Goal: Navigation & Orientation: Find specific page/section

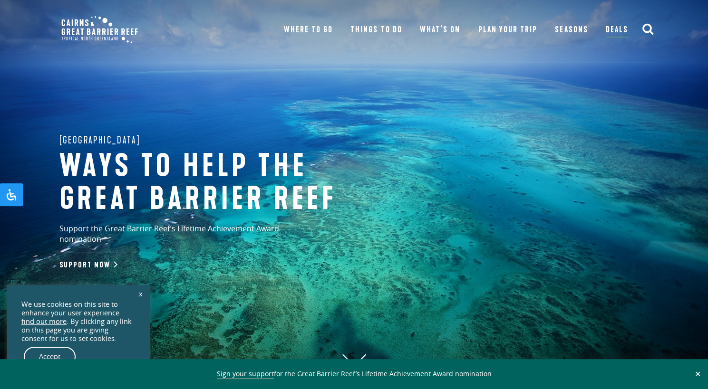
click at [142, 292] on link "x" at bounding box center [140, 293] width 13 height 21
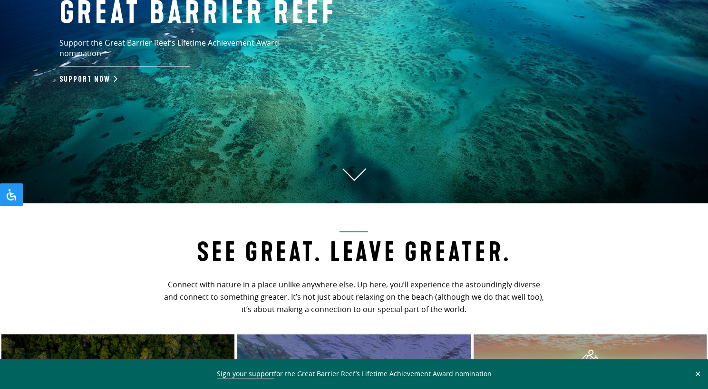
scroll to position [186, 0]
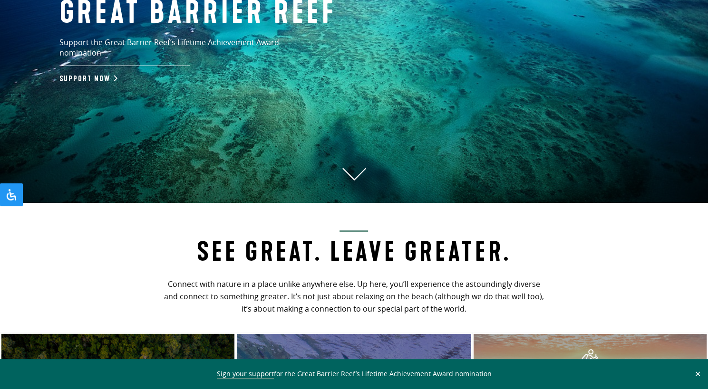
click at [350, 180] on use at bounding box center [354, 174] width 24 height 12
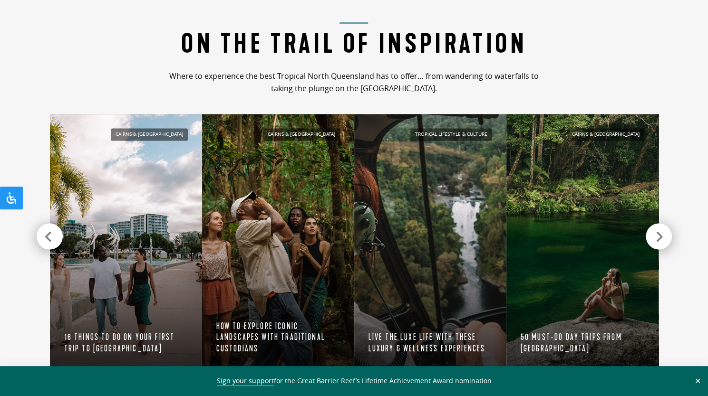
scroll to position [865, 0]
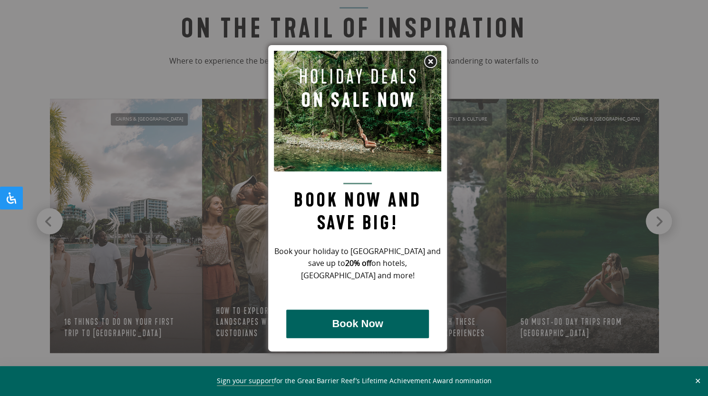
click at [428, 62] on img at bounding box center [430, 62] width 14 height 14
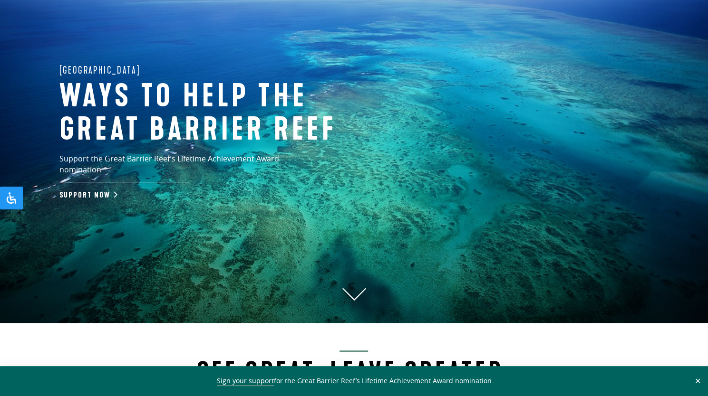
scroll to position [71, 0]
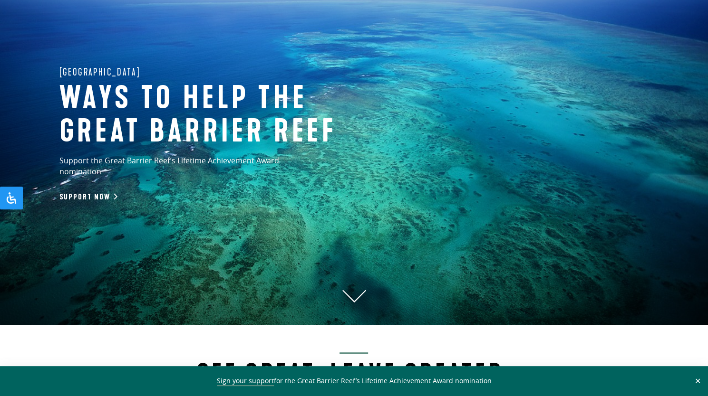
click at [355, 294] on icon at bounding box center [354, 296] width 24 height 13
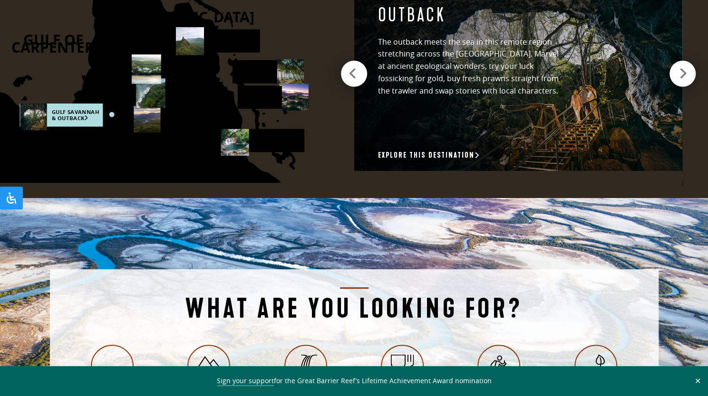
scroll to position [1457, 0]
click at [269, 73] on rect at bounding box center [267, 71] width 71 height 23
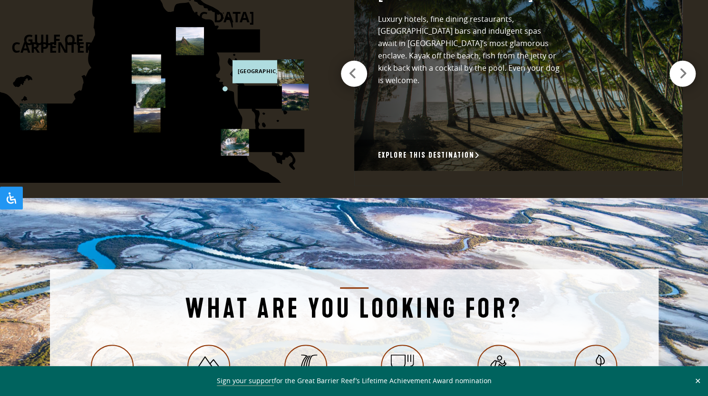
scroll to position [1336, 0]
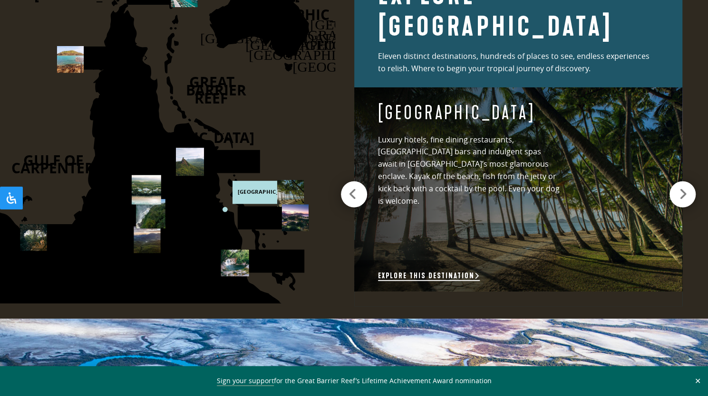
click at [445, 273] on link "Explore this destination" at bounding box center [429, 276] width 102 height 10
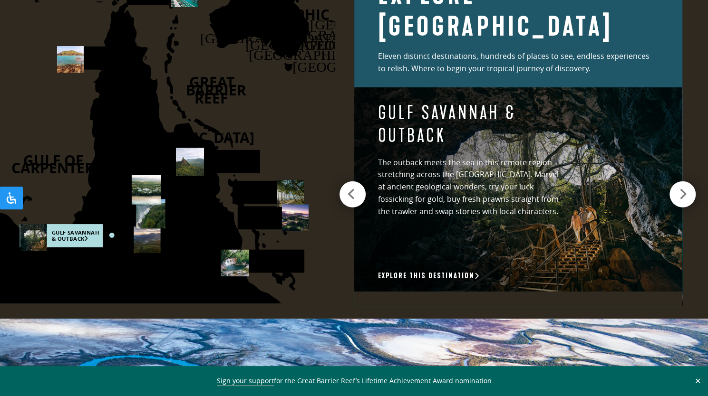
click at [353, 188] on icon at bounding box center [351, 194] width 9 height 13
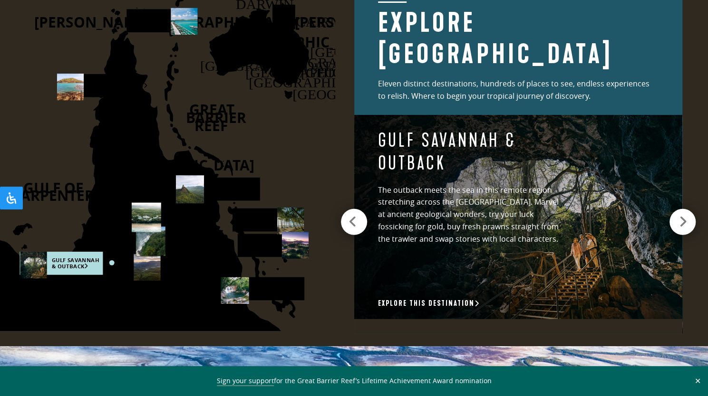
scroll to position [1310, 0]
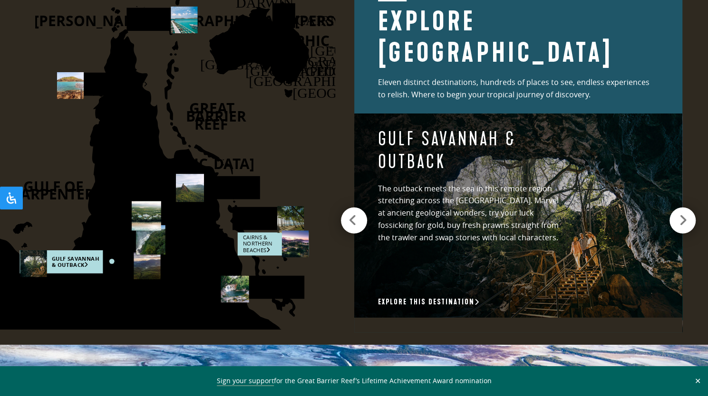
click at [258, 249] on rect at bounding box center [272, 243] width 71 height 23
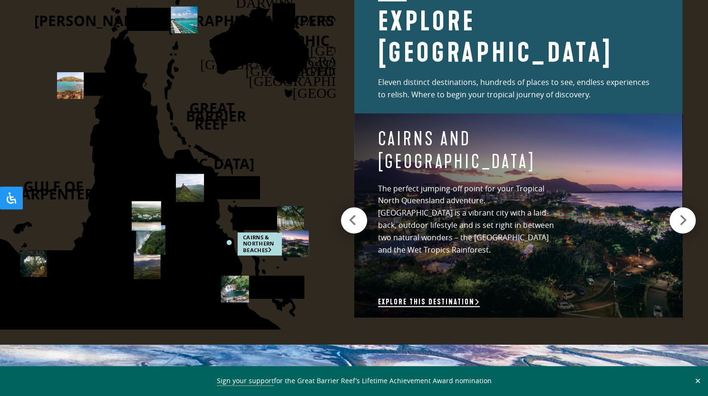
click at [456, 300] on link "Explore this destination" at bounding box center [429, 302] width 102 height 10
